Goal: Task Accomplishment & Management: Use online tool/utility

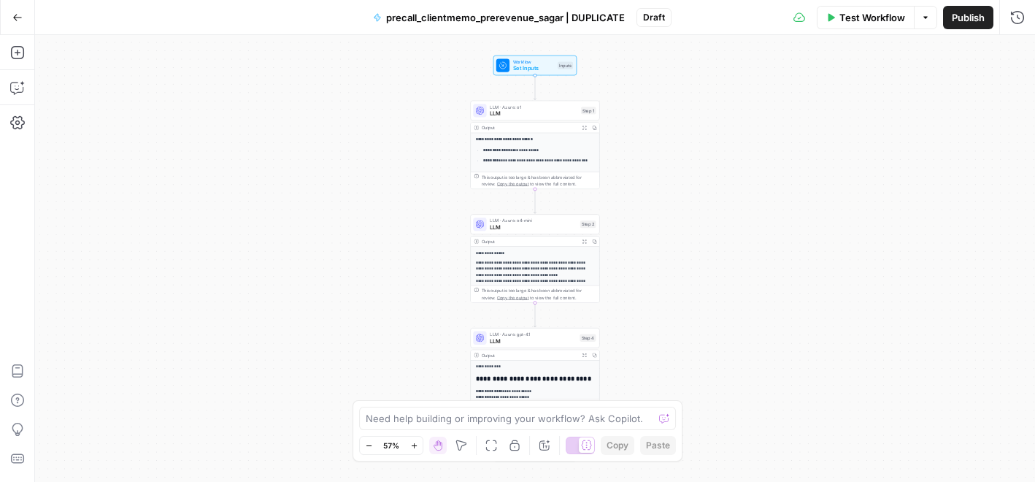
click at [4, 14] on button "Go Back" at bounding box center [17, 17] width 26 height 26
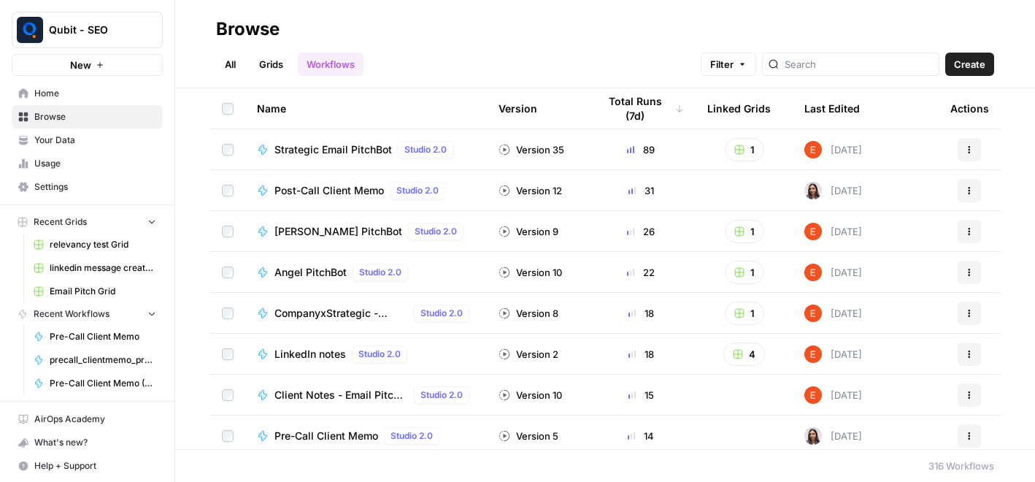
click at [117, 100] on link "Home" at bounding box center [87, 93] width 151 height 23
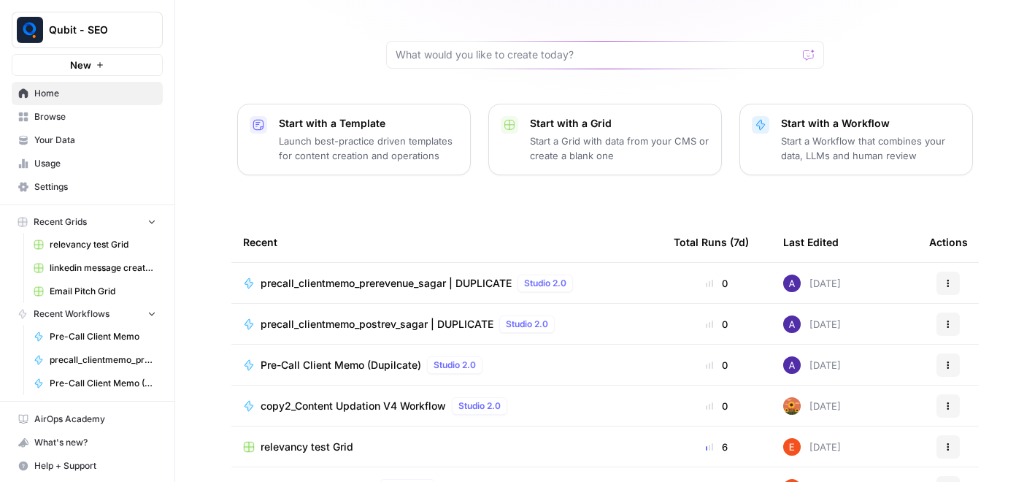
scroll to position [124, 0]
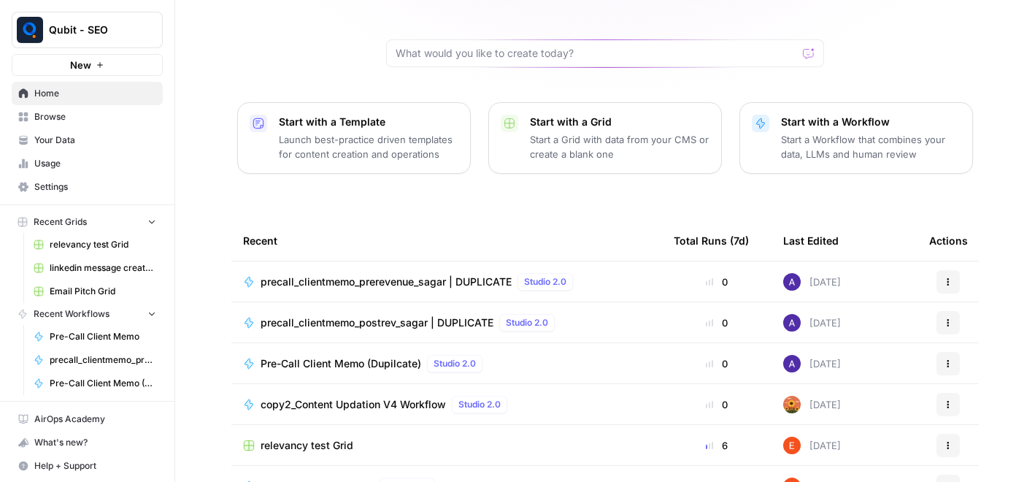
click at [332, 273] on div "precall_clientmemo_prerevenue_sagar | DUPLICATE Studio 2.0" at bounding box center [420, 282] width 318 height 18
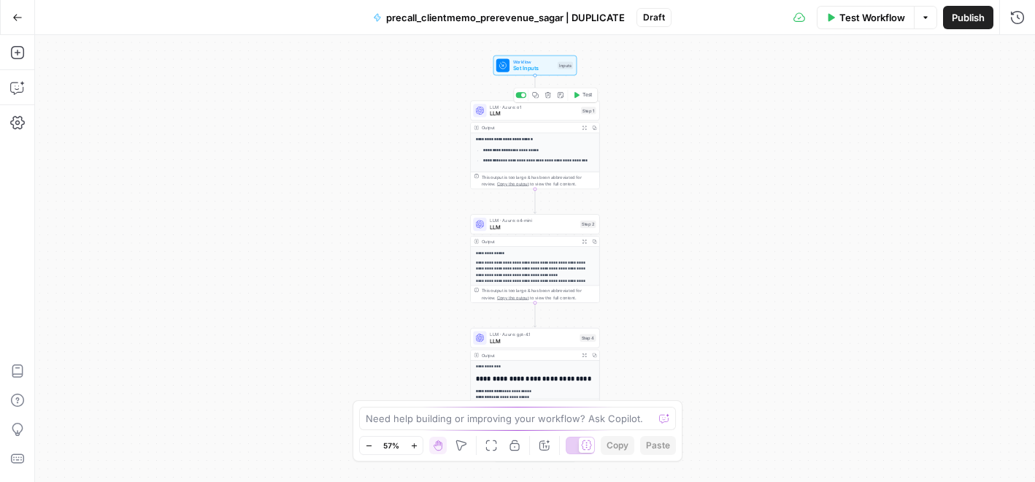
click at [554, 113] on span "LLM" at bounding box center [534, 114] width 88 height 8
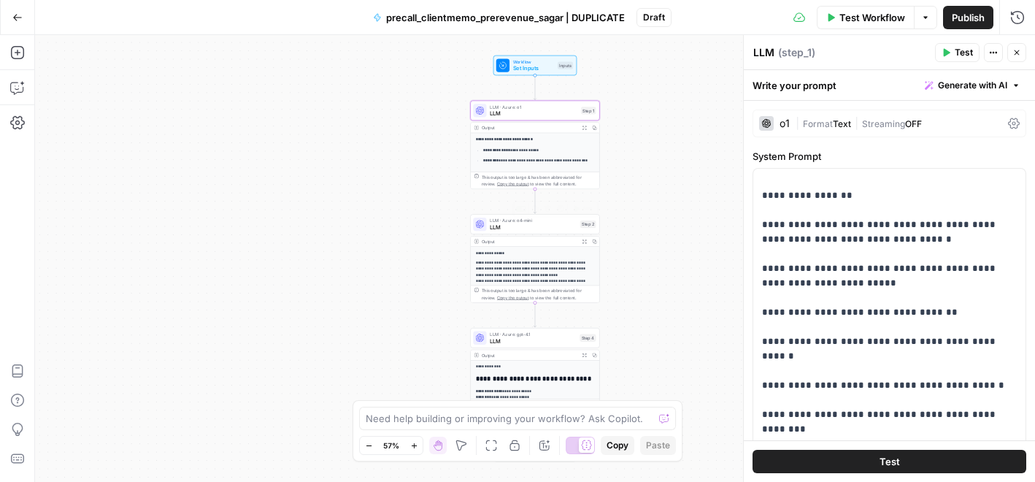
click at [553, 226] on span "LLM" at bounding box center [533, 227] width 87 height 8
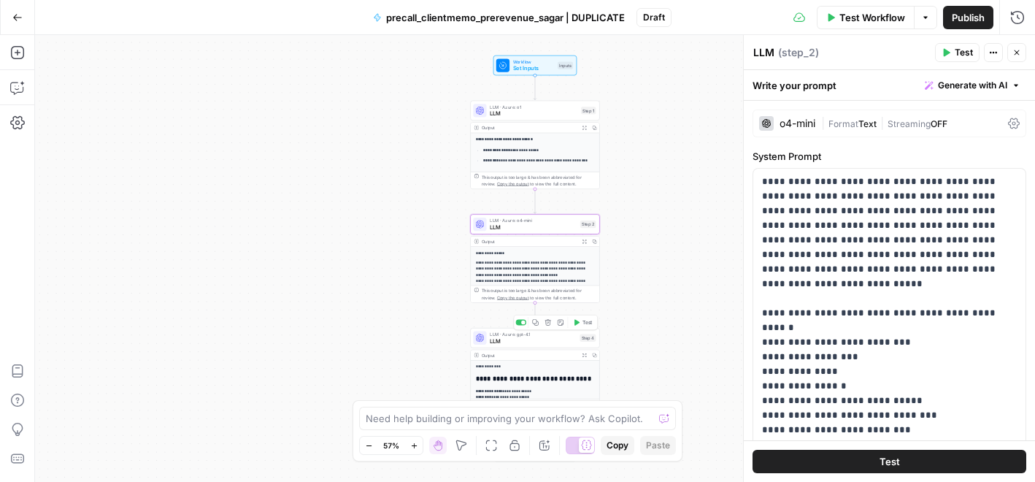
click at [540, 334] on span "LLM · Azure: gpt-4.1" at bounding box center [533, 334] width 86 height 7
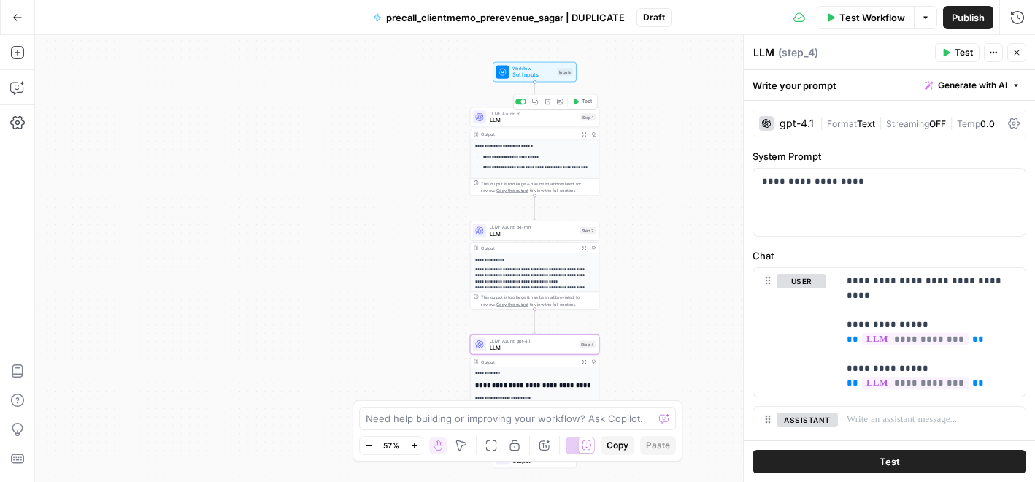
click at [526, 125] on div "LLM · Azure: o1 LLM Step 1 Copy step Delete step Add Note Test" at bounding box center [534, 117] width 129 height 20
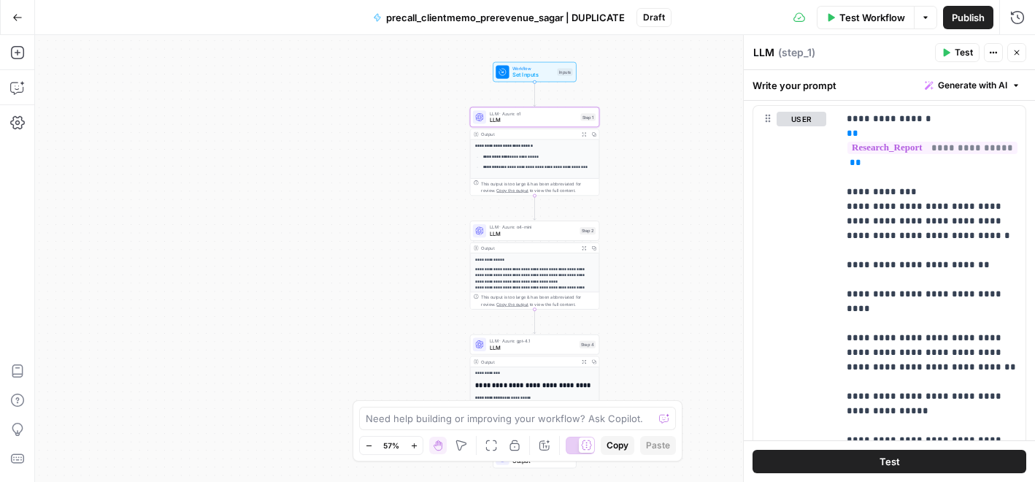
scroll to position [1070, 0]
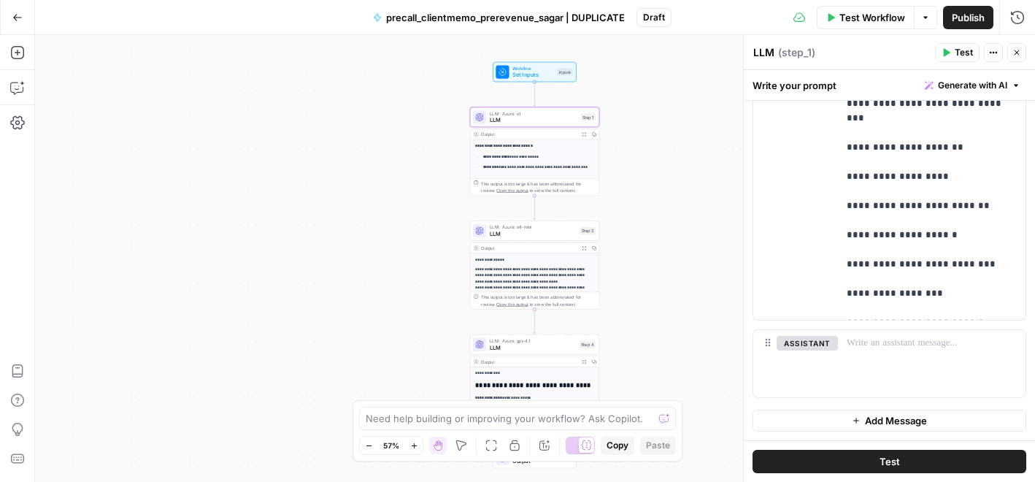
click at [9, 14] on button "Go Back" at bounding box center [17, 17] width 26 height 26
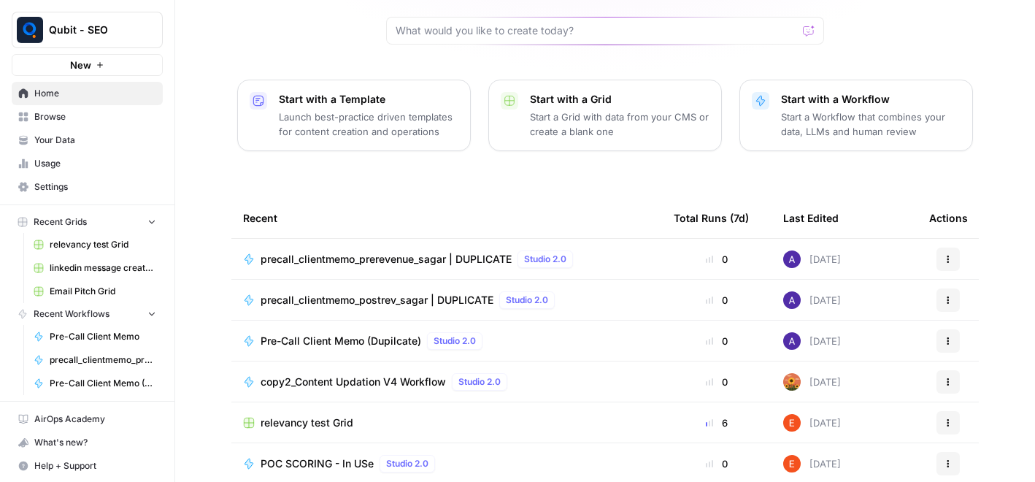
scroll to position [145, 0]
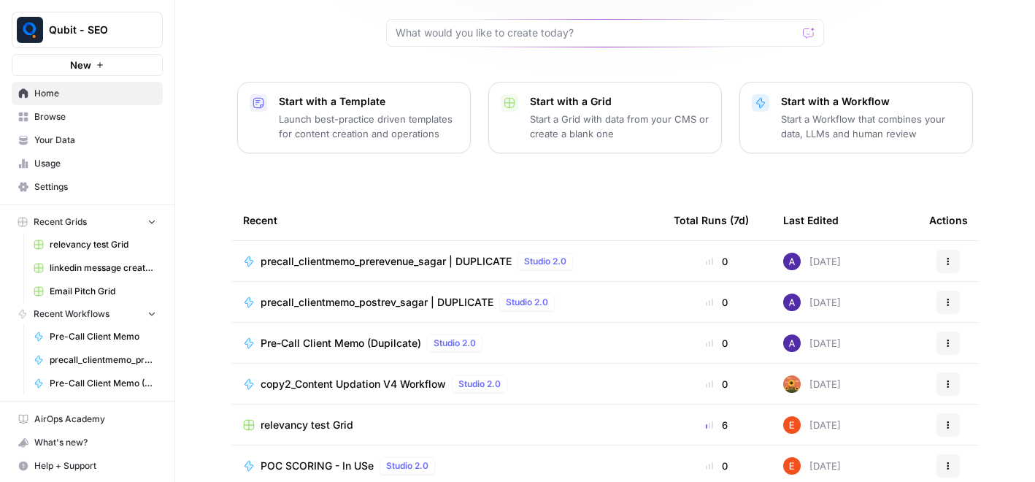
click at [351, 336] on span "Pre-Call Client Memo (Dupilcate)" at bounding box center [341, 343] width 161 height 15
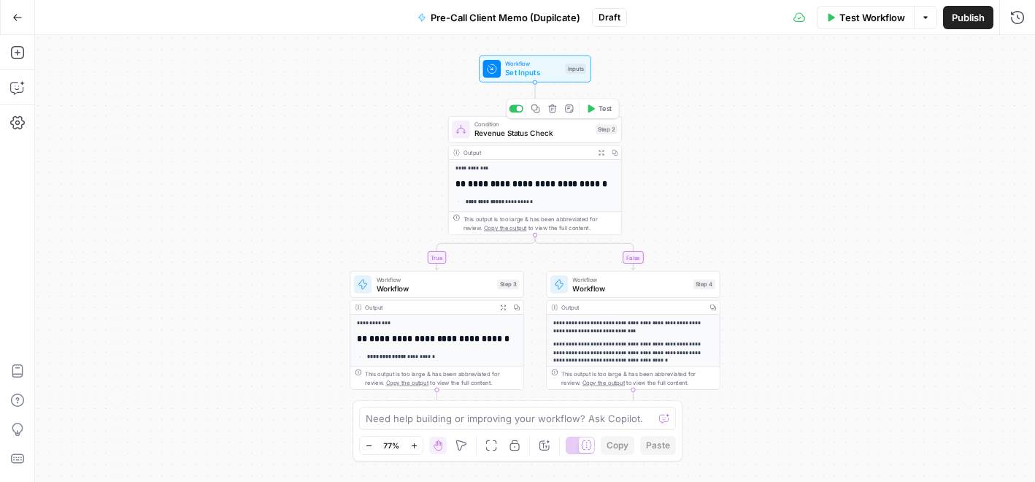
click at [502, 129] on span "Revenue Status Check" at bounding box center [533, 133] width 117 height 11
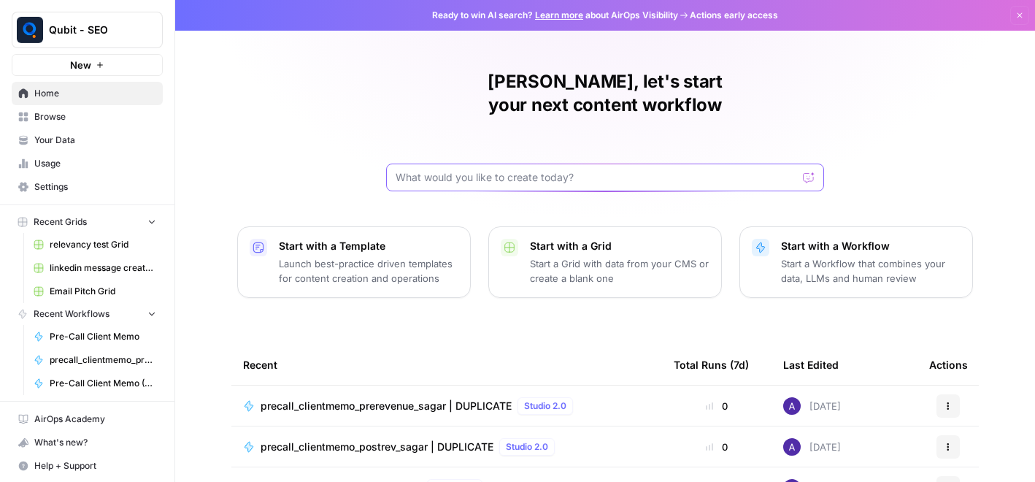
click at [453, 170] on input "text" at bounding box center [597, 177] width 402 height 15
type input "post call"
click button "Send" at bounding box center [809, 177] width 19 height 19
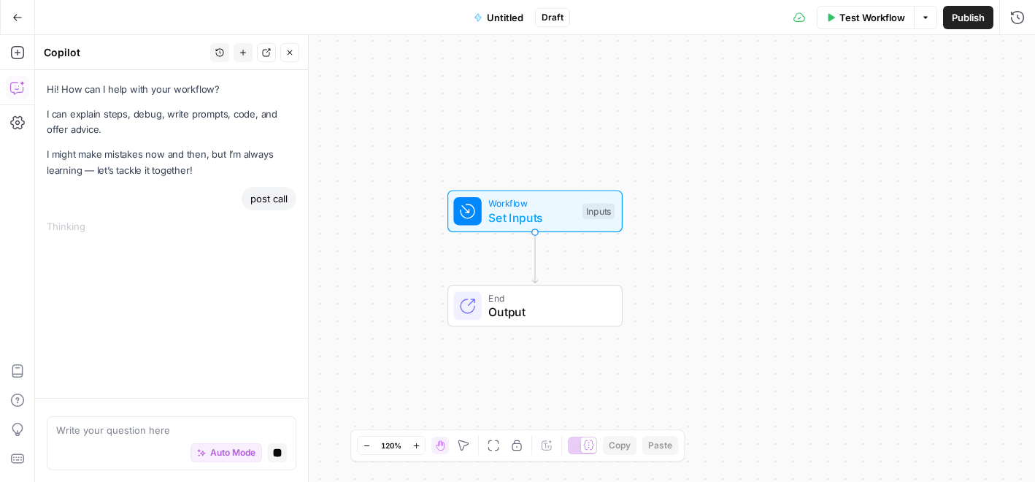
click at [8, 12] on button "Go Back" at bounding box center [17, 17] width 26 height 26
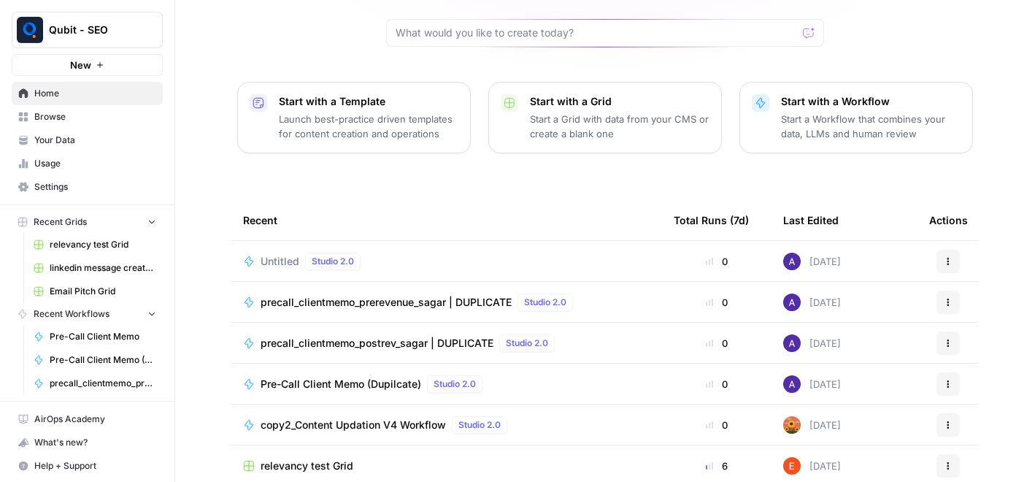
scroll to position [1, 0]
click at [82, 109] on span "Browse" at bounding box center [95, 115] width 122 height 13
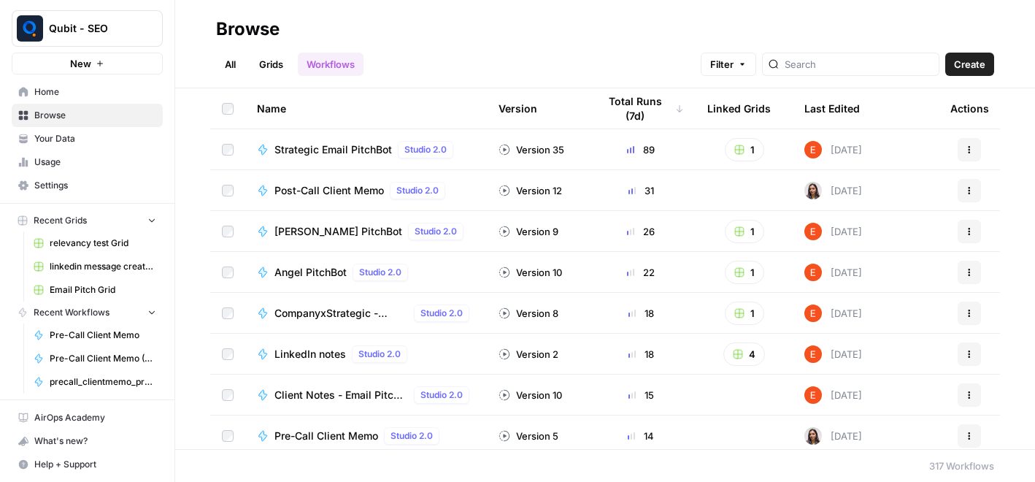
click at [970, 191] on icon "button" at bounding box center [969, 190] width 9 height 9
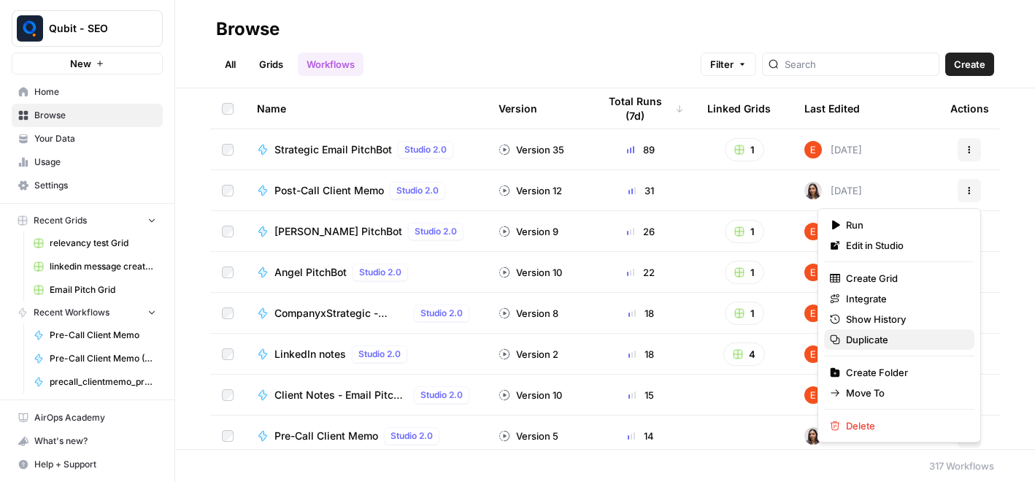
click at [880, 345] on span "Duplicate" at bounding box center [904, 339] width 117 height 15
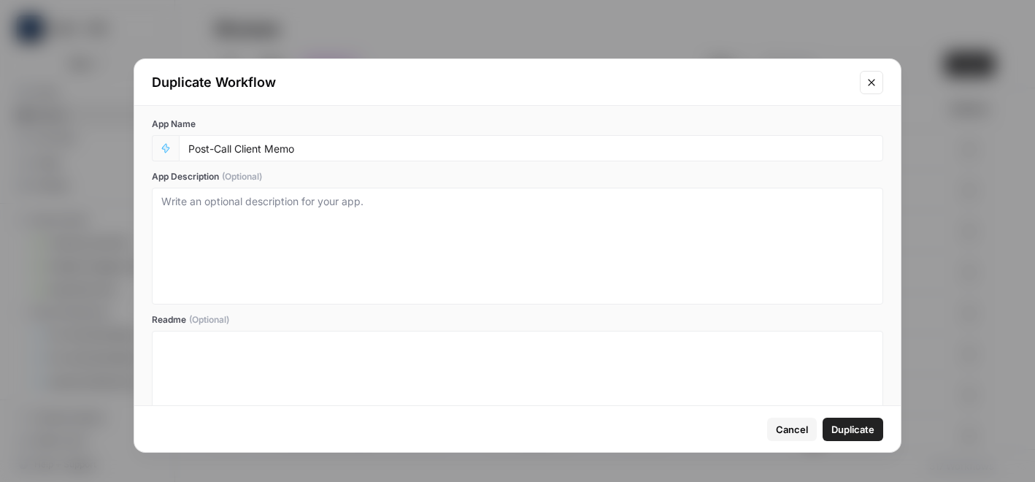
click at [848, 429] on span "Duplicate" at bounding box center [853, 429] width 43 height 15
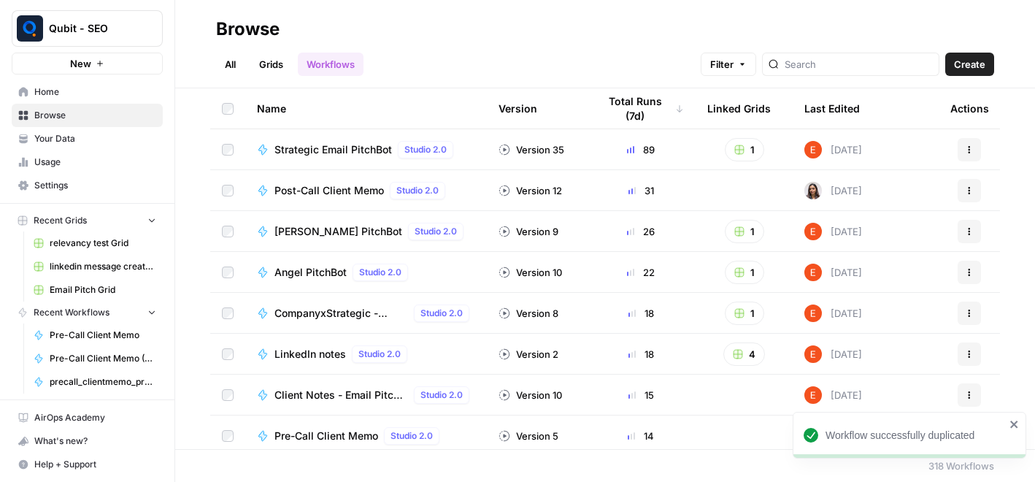
click at [1015, 426] on icon "close" at bounding box center [1014, 424] width 7 height 7
click at [116, 110] on span "Browse" at bounding box center [95, 115] width 122 height 13
click at [117, 89] on span "Home" at bounding box center [95, 91] width 122 height 13
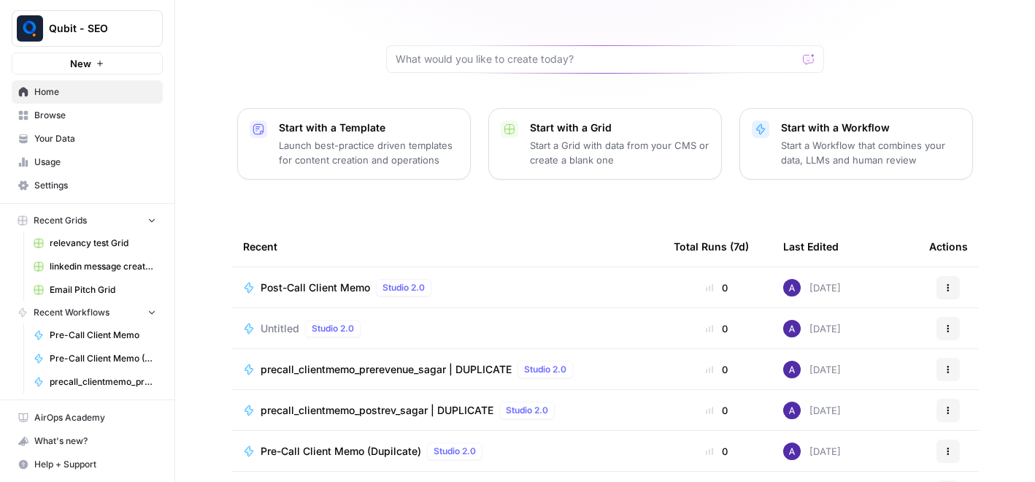
scroll to position [120, 0]
click at [948, 285] on icon "button" at bounding box center [949, 286] width 2 height 2
click at [459, 196] on div "[PERSON_NAME], let's start your next content workflow Start with a Template Lau…" at bounding box center [605, 227] width 860 height 695
click at [294, 279] on span "Post-Call Client Memo" at bounding box center [316, 286] width 110 height 15
click at [294, 261] on div "Ready to win AI search? Learn more about AirOps Visibility Actions early access…" at bounding box center [605, 241] width 860 height 482
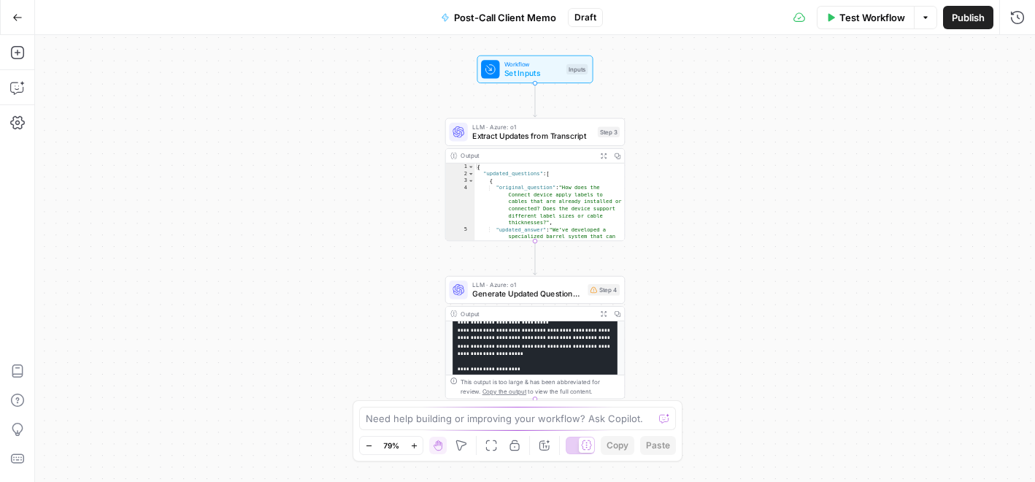
scroll to position [115, 0]
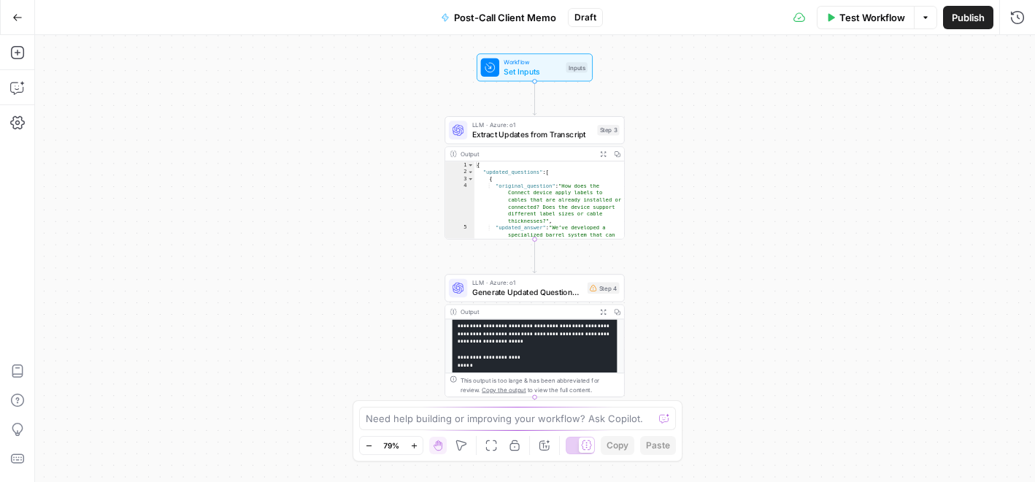
click at [542, 15] on span "Post-Call Client Memo" at bounding box center [505, 17] width 102 height 15
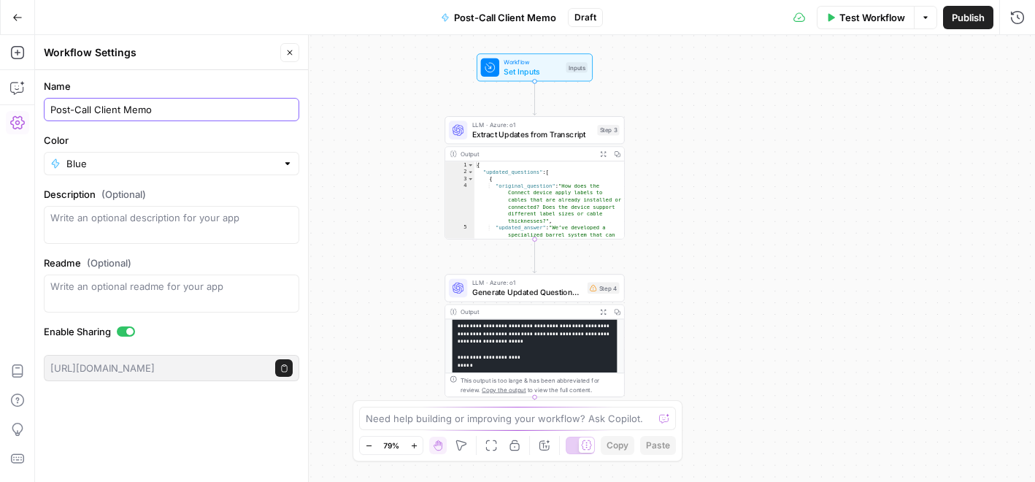
click at [218, 107] on input "Post-Call Client Memo" at bounding box center [171, 109] width 242 height 15
type input "Post-Call Client Memo (Duplicate)"
click at [196, 426] on div "Name Post-Call Client Memo (Duplicate) Color Blue Description (Optional) Readme…" at bounding box center [171, 276] width 273 height 412
click at [10, 17] on button "Go Back" at bounding box center [17, 17] width 26 height 26
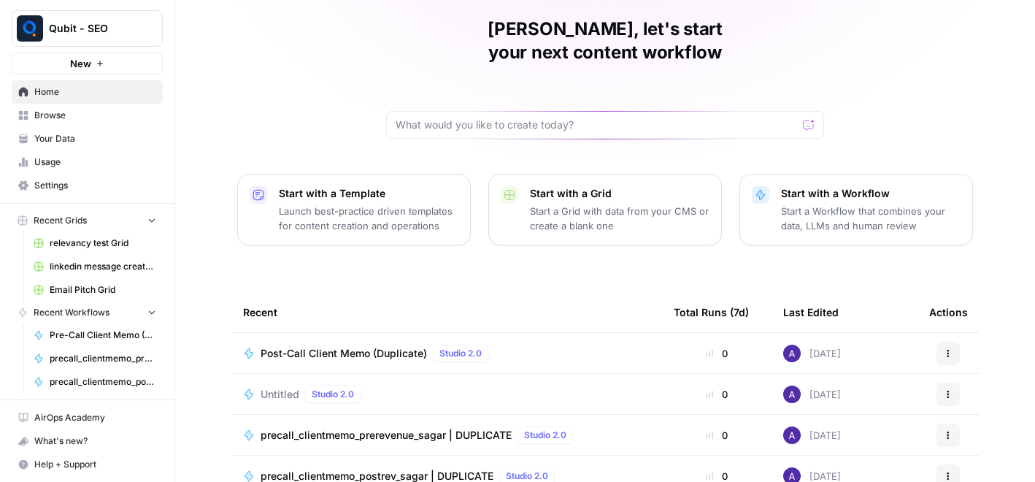
scroll to position [102, 0]
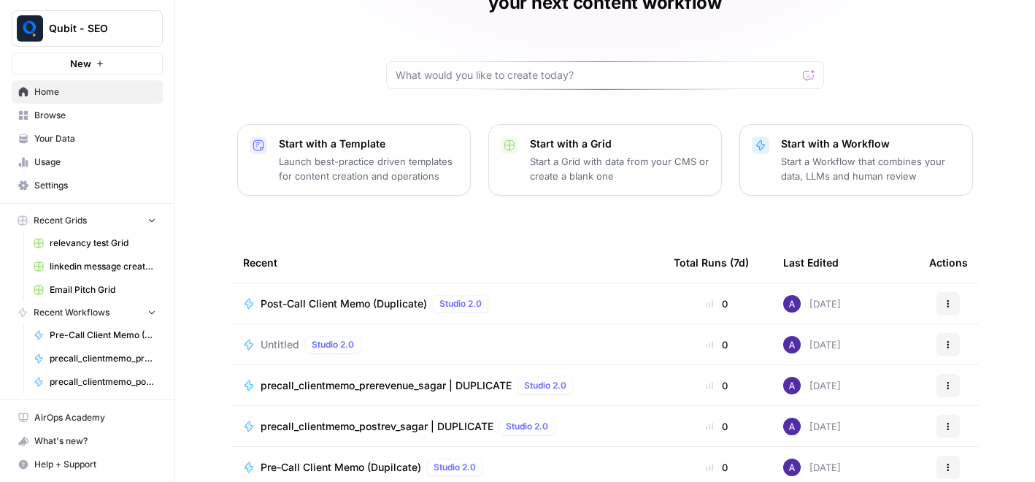
click at [536, 295] on div "Post-Call Client Memo (Duplicate) Studio 2.0" at bounding box center [446, 304] width 407 height 18
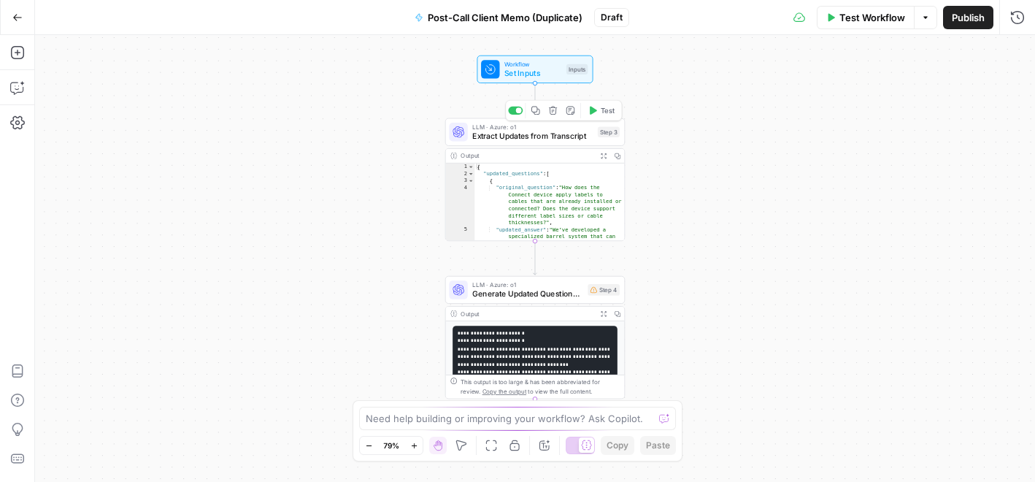
click at [530, 134] on span "Extract Updates from Transcript" at bounding box center [532, 136] width 120 height 12
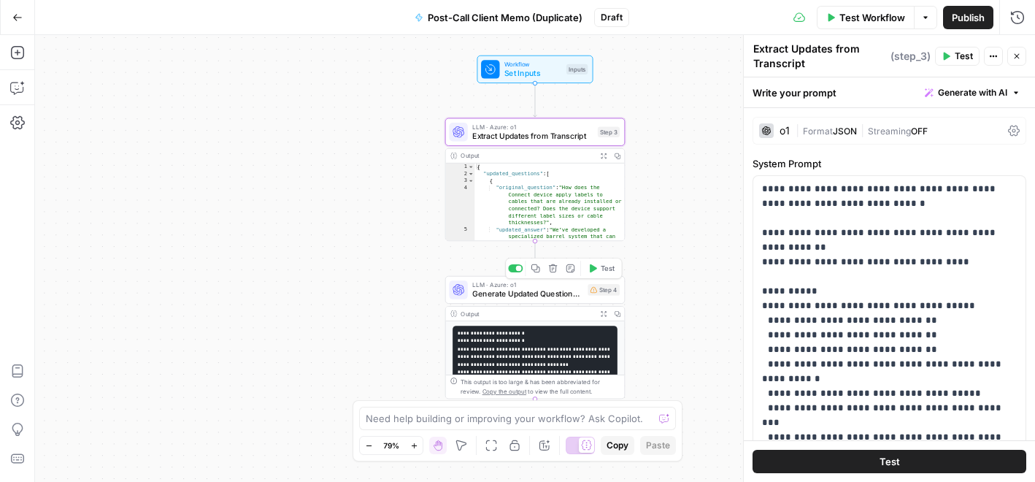
click at [517, 289] on span "Generate Updated Questionnaire" at bounding box center [527, 294] width 111 height 12
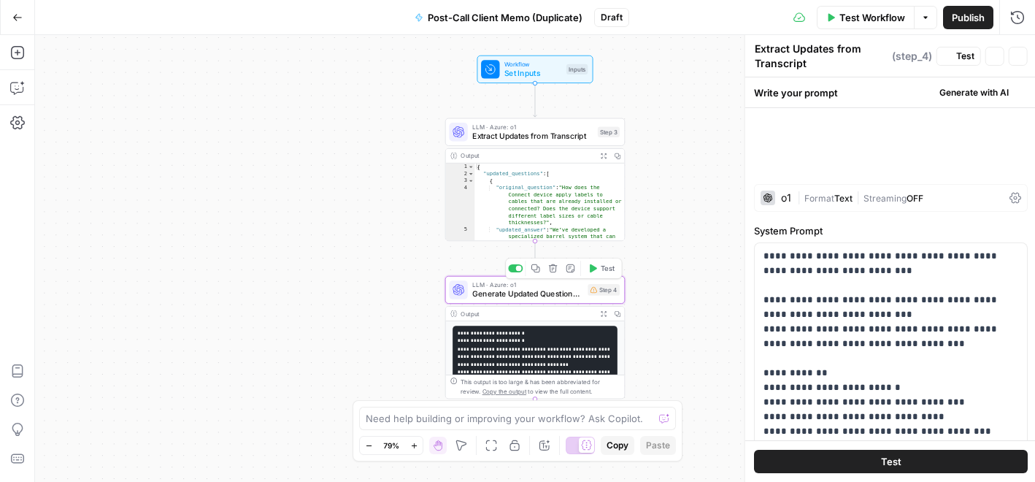
type textarea "Generate Updated Questionnaire"
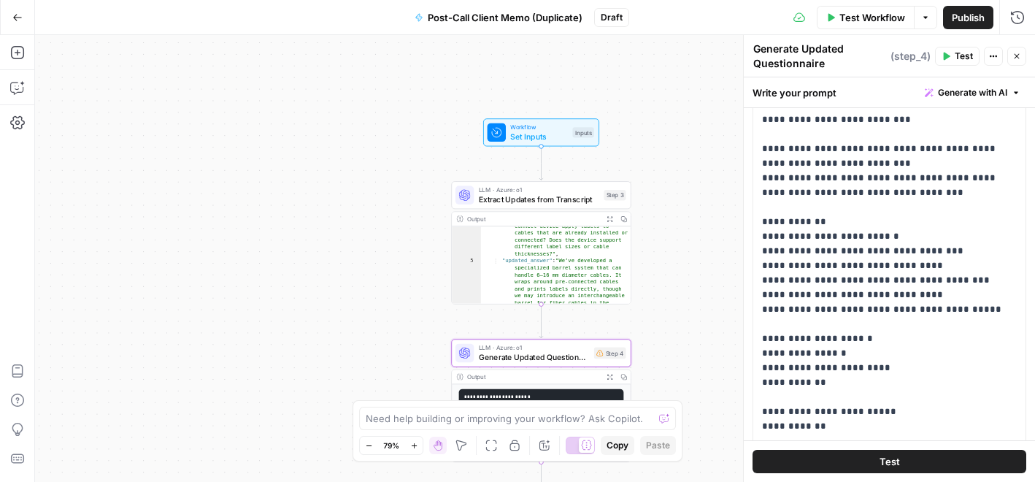
scroll to position [73, 0]
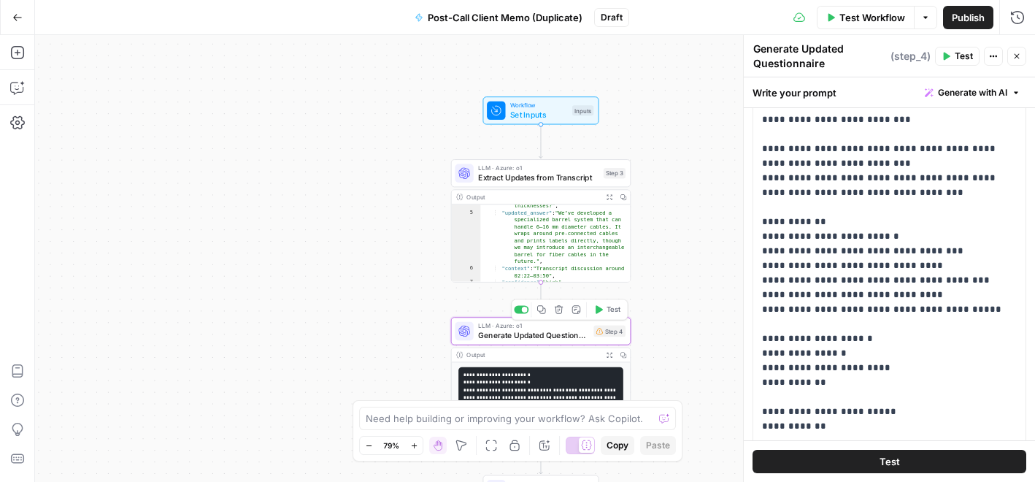
click at [501, 334] on span "Generate Updated Questionnaire" at bounding box center [533, 335] width 111 height 12
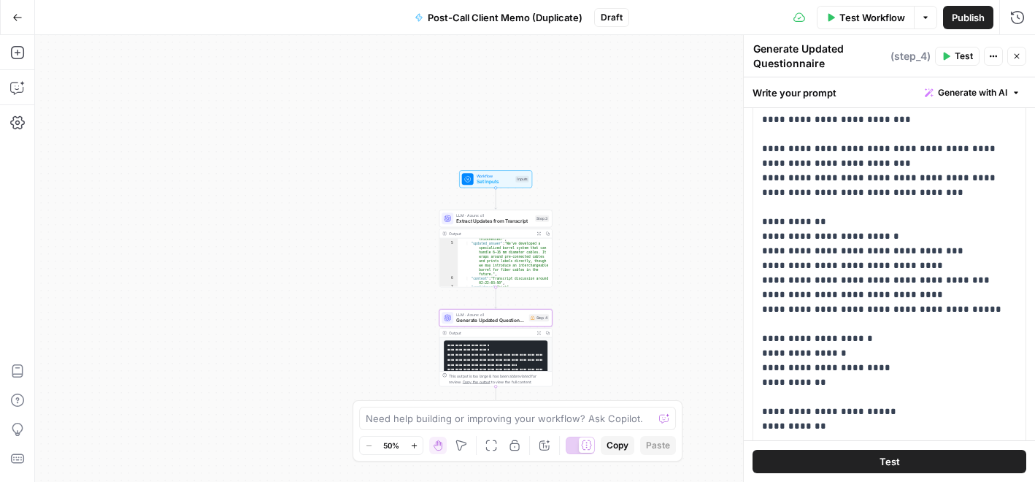
click at [421, 314] on div "Workflow Set Inputs Inputs LLM · Azure: o1 Extract Updates from Transcript Step…" at bounding box center [535, 258] width 1000 height 447
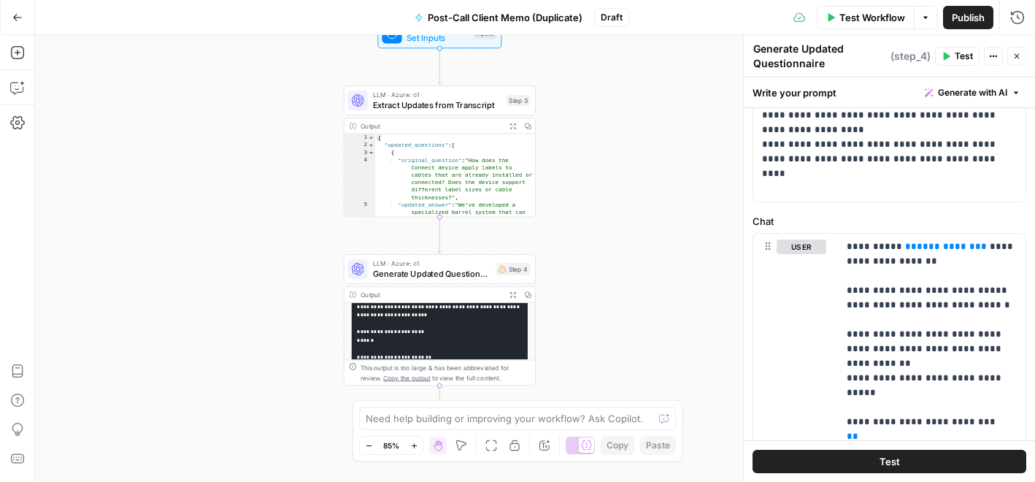
scroll to position [510, 0]
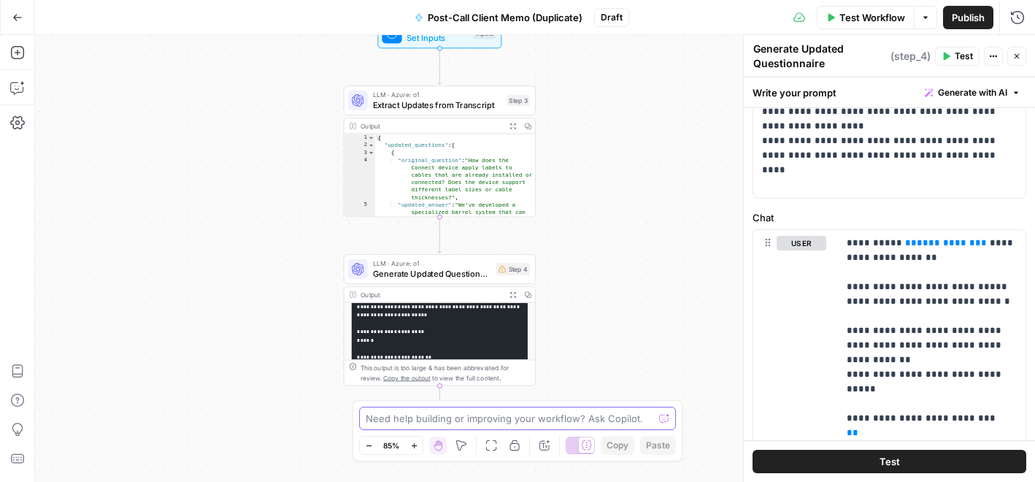
click at [575, 419] on textarea at bounding box center [510, 418] width 288 height 15
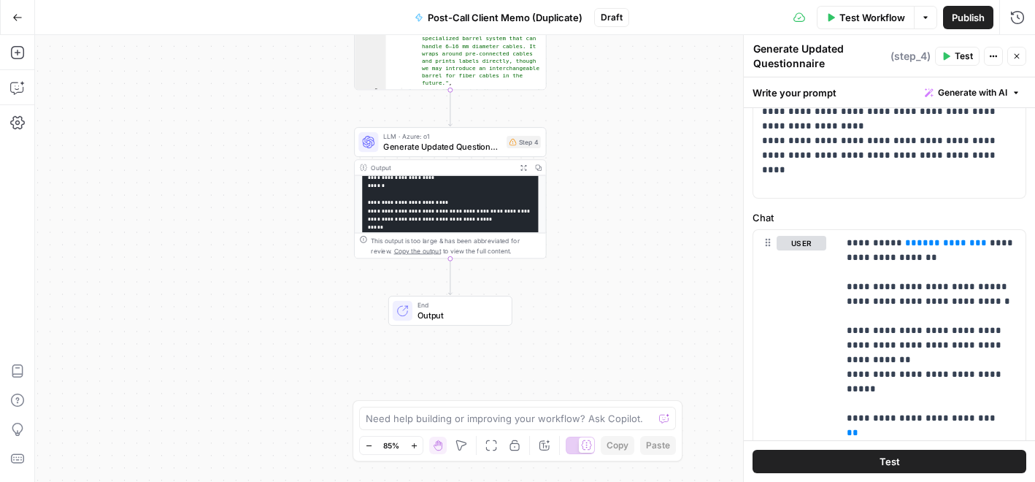
click at [477, 307] on span "End" at bounding box center [460, 305] width 84 height 10
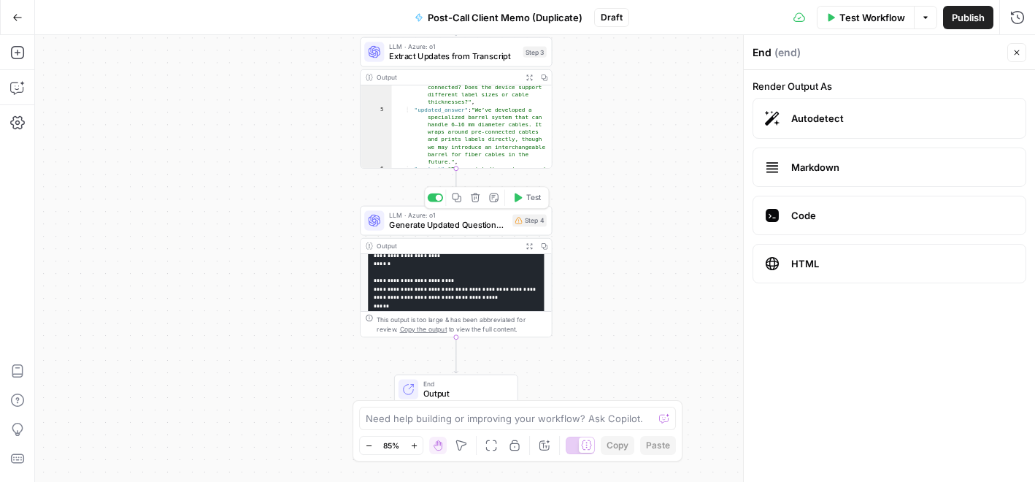
scroll to position [0, 0]
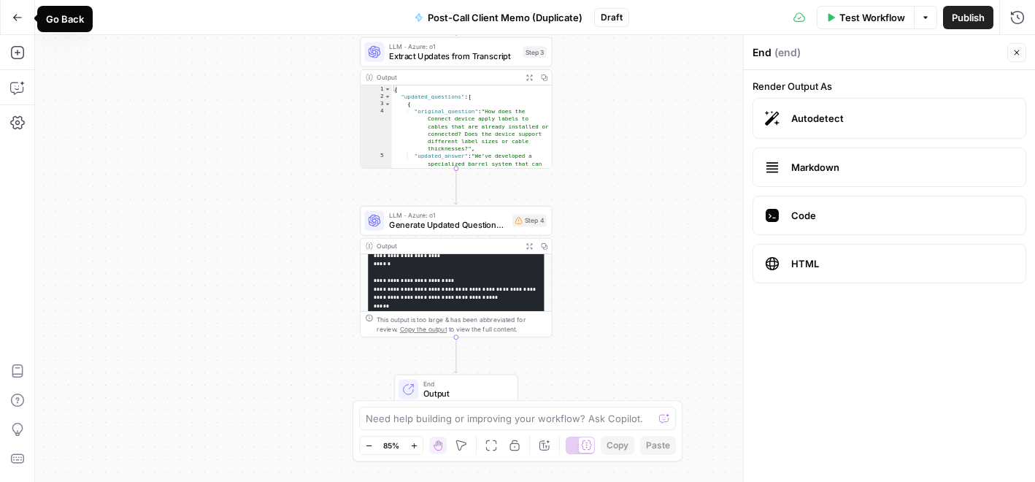
click at [11, 15] on button "Go Back" at bounding box center [17, 17] width 26 height 26
